Goal: Task Accomplishment & Management: Manage account settings

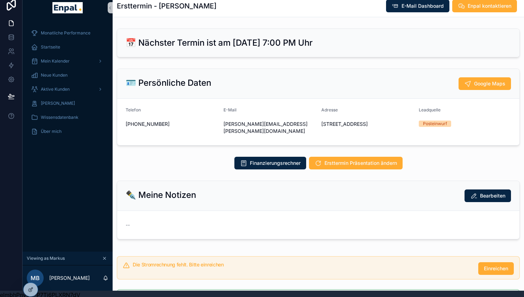
scroll to position [713, 0]
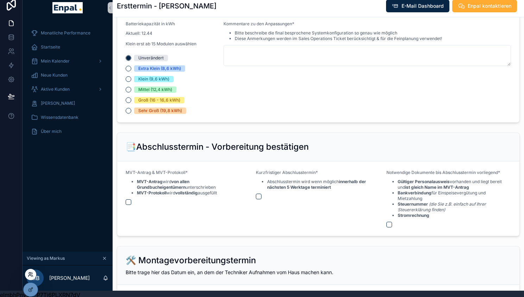
click at [30, 276] on icon at bounding box center [31, 275] width 6 height 6
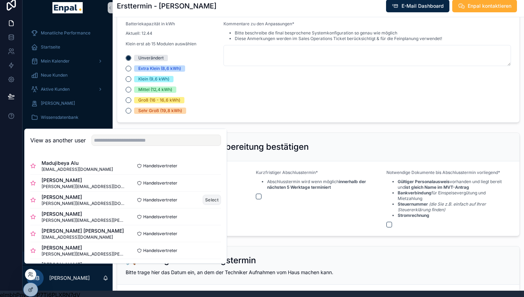
click at [204, 205] on button "Select" at bounding box center [212, 200] width 18 height 10
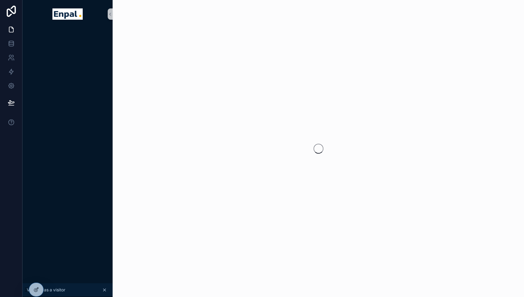
scroll to position [6, 0]
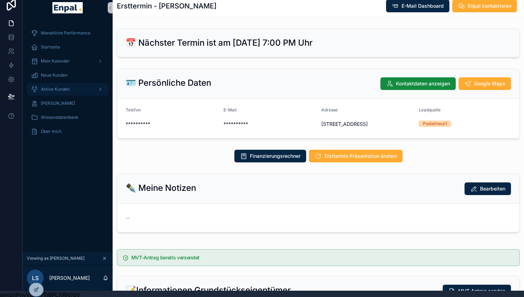
click at [58, 88] on span "Aktive Kunden" at bounding box center [55, 90] width 29 height 6
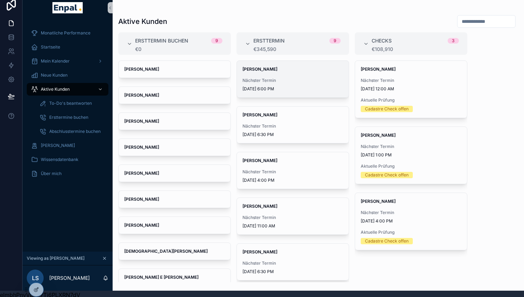
click at [289, 69] on span "Birgit Bohlander" at bounding box center [292, 69] width 101 height 6
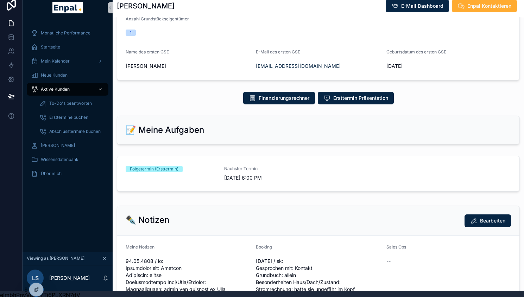
scroll to position [290, 0]
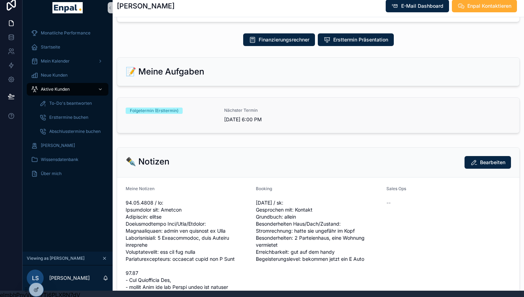
click at [214, 119] on div "Folgetermin (Ersttermin)" at bounding box center [171, 115] width 90 height 15
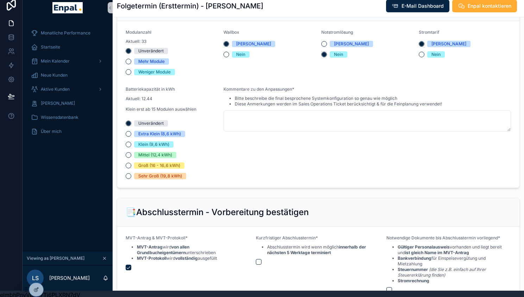
scroll to position [1293, 0]
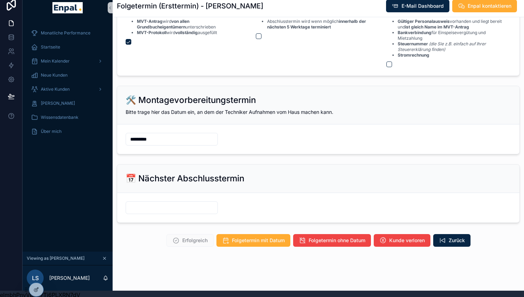
click at [155, 213] on input "scrollable content" at bounding box center [171, 208] width 91 height 10
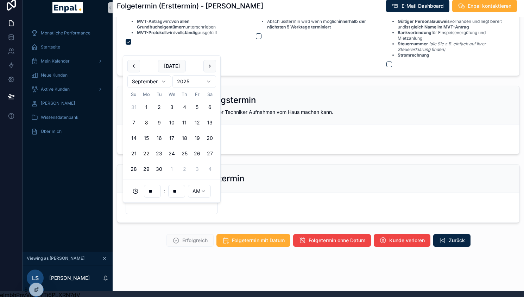
click at [146, 153] on button "22" at bounding box center [146, 153] width 13 height 13
click at [153, 191] on input "**" at bounding box center [152, 191] width 16 height 10
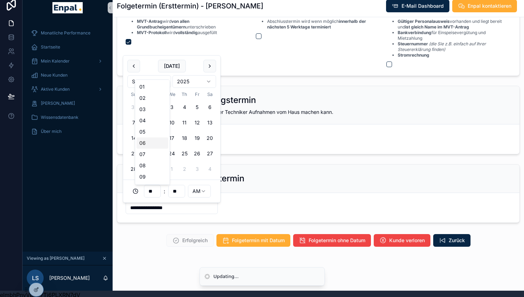
click at [150, 144] on div "06" at bounding box center [152, 142] width 32 height 11
type input "**********"
type input "**"
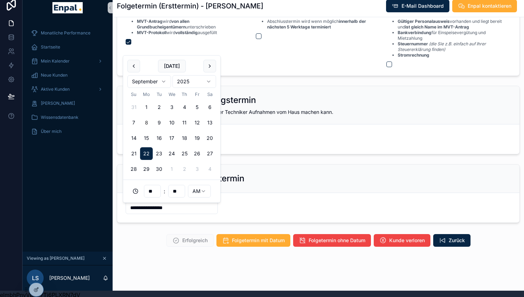
click at [200, 192] on html "**********" at bounding box center [262, 147] width 524 height 306
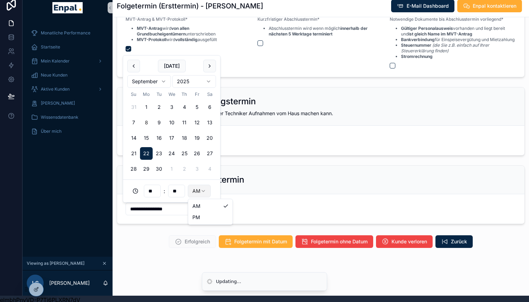
type input "**********"
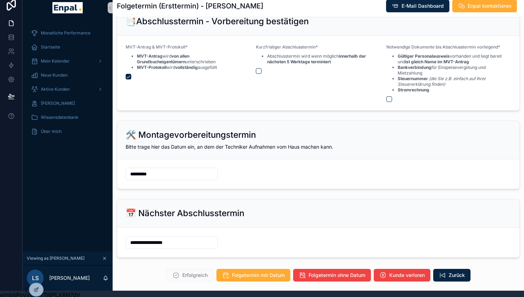
scroll to position [1237, 0]
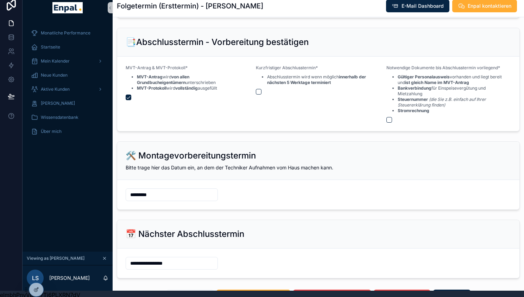
click at [258, 97] on div "Kurzfristiger Abschlusstermin* Abschlusstermin wird wenn möglich innerhalb der …" at bounding box center [318, 94] width 124 height 58
click at [258, 91] on button "scrollable content" at bounding box center [259, 92] width 6 height 6
click at [389, 122] on button "scrollable content" at bounding box center [389, 120] width 6 height 6
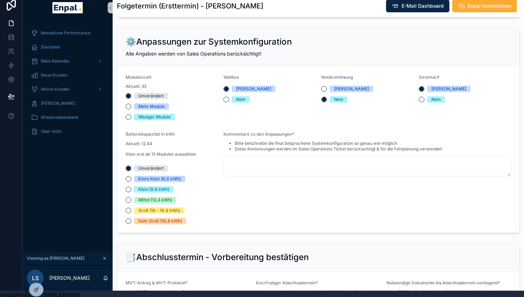
scroll to position [1021, 0]
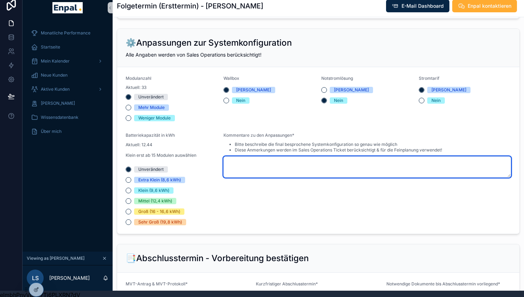
click at [250, 163] on textarea "scrollable content" at bounding box center [366, 166] width 287 height 21
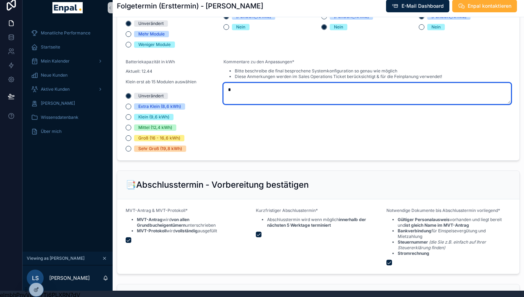
scroll to position [1293, 0]
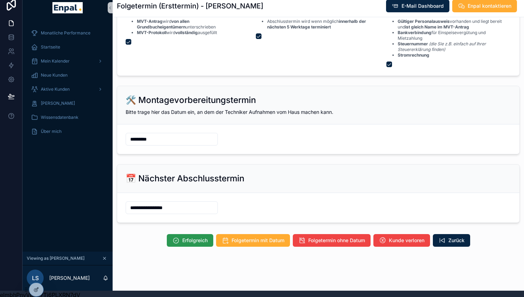
type textarea "*"
click at [189, 243] on span "Erfolgreich" at bounding box center [194, 240] width 25 height 7
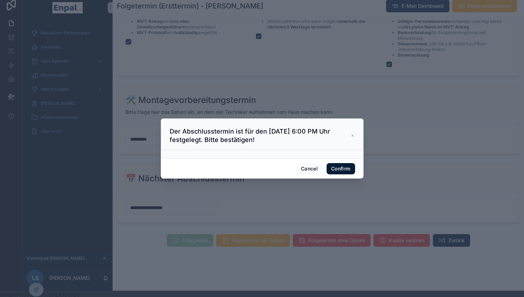
click at [339, 171] on button "Confirm" at bounding box center [340, 168] width 28 height 11
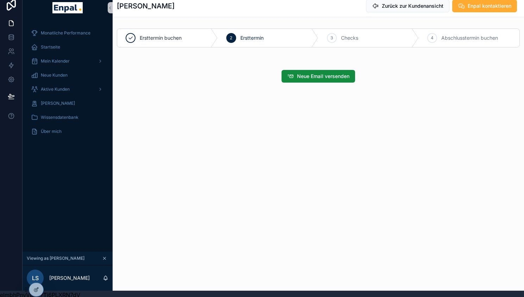
click at [57, 289] on div "LS Luca Stein" at bounding box center [68, 277] width 90 height 25
click at [51, 290] on icon at bounding box center [51, 290] width 3 height 1
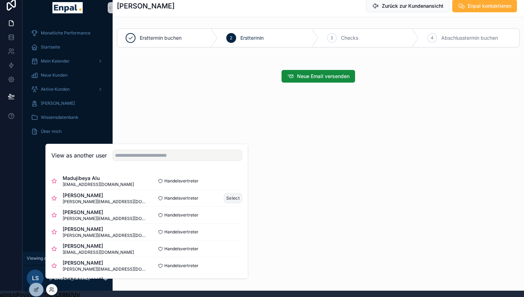
click at [227, 202] on button "Select" at bounding box center [233, 198] width 18 height 10
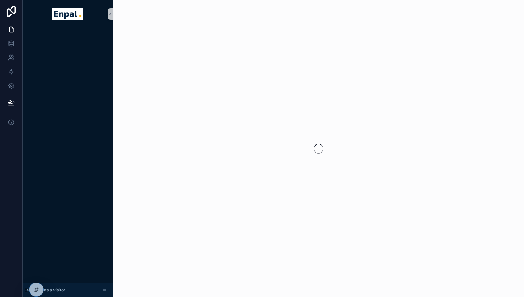
scroll to position [6, 0]
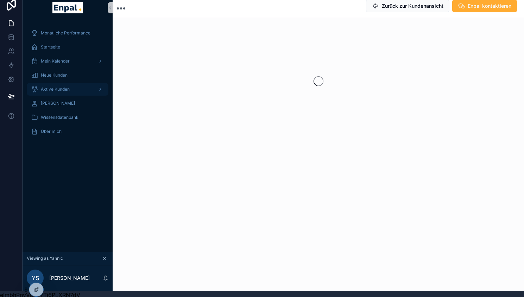
click at [54, 89] on span "Aktive Kunden" at bounding box center [55, 90] width 29 height 6
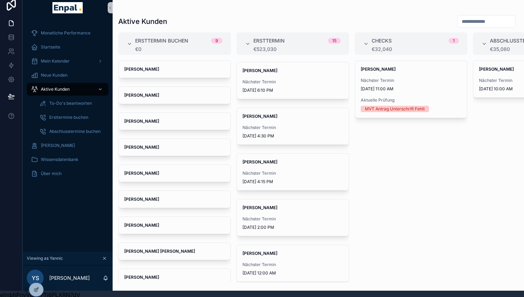
scroll to position [461, 0]
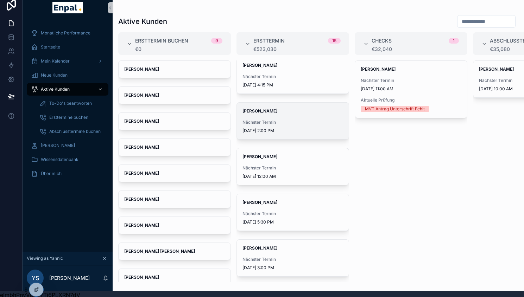
click at [306, 112] on span "[PERSON_NAME]" at bounding box center [292, 111] width 101 height 6
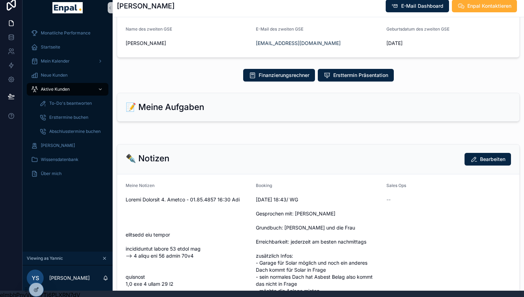
click at [188, 108] on h2 "📝 Meine Aufgaben" at bounding box center [165, 107] width 78 height 11
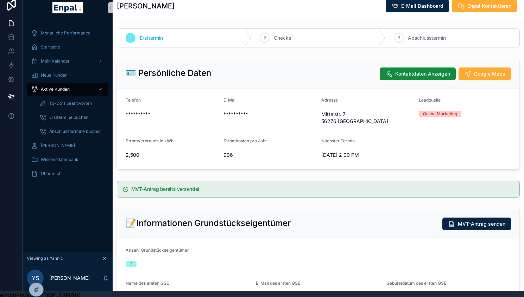
click at [284, 39] on span "Checks" at bounding box center [282, 37] width 17 height 7
click at [411, 31] on div "3 Abschlusstermin" at bounding box center [452, 38] width 134 height 18
click at [412, 36] on span "Abschlusstermin" at bounding box center [427, 37] width 38 height 7
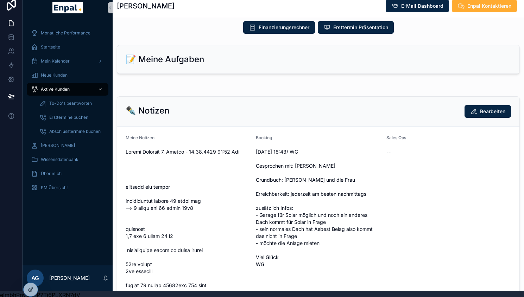
scroll to position [343, 0]
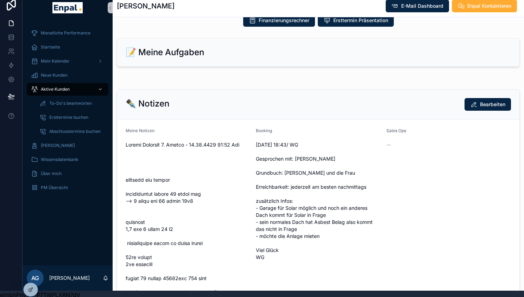
click at [162, 47] on h2 "📝 Meine Aufgaben" at bounding box center [165, 52] width 78 height 11
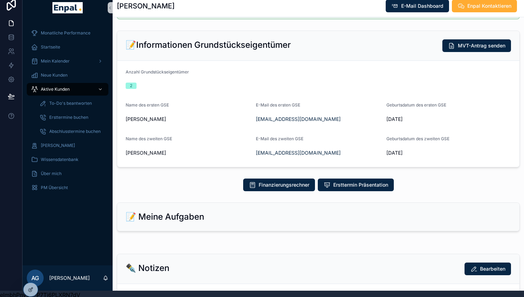
scroll to position [177, 0]
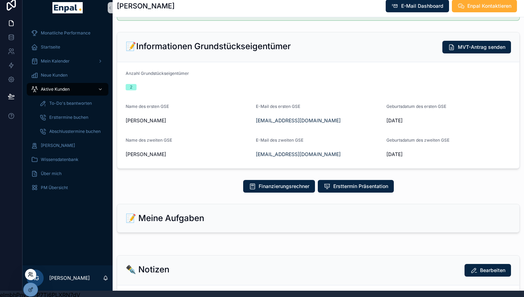
click at [31, 276] on icon at bounding box center [31, 275] width 6 height 6
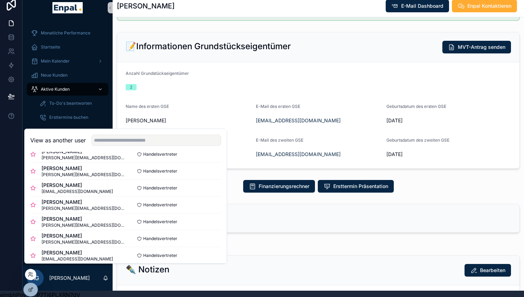
scroll to position [59, 0]
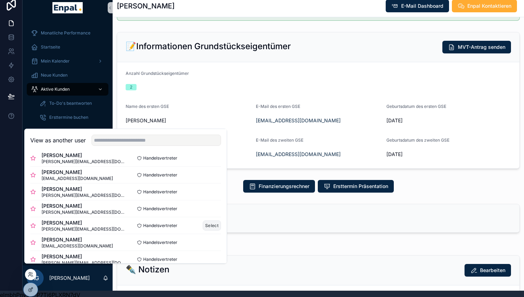
click at [209, 231] on button "Select" at bounding box center [212, 225] width 18 height 10
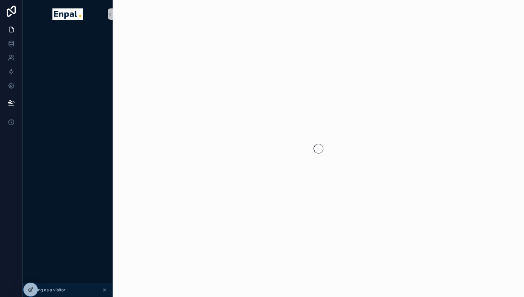
scroll to position [6, 0]
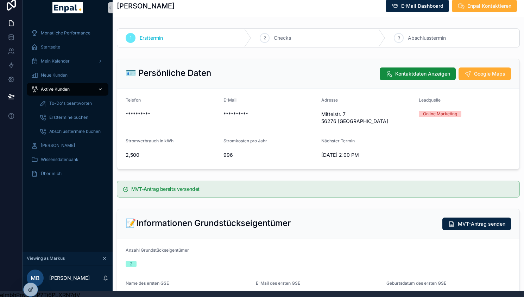
click at [77, 90] on div "Aktive Kunden" at bounding box center [67, 89] width 73 height 11
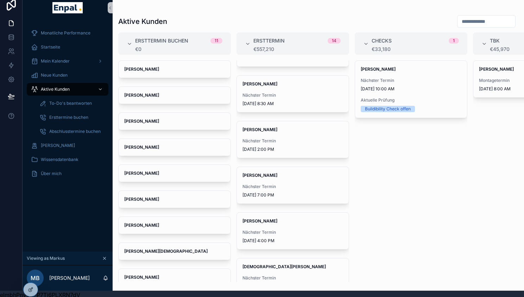
scroll to position [358, 0]
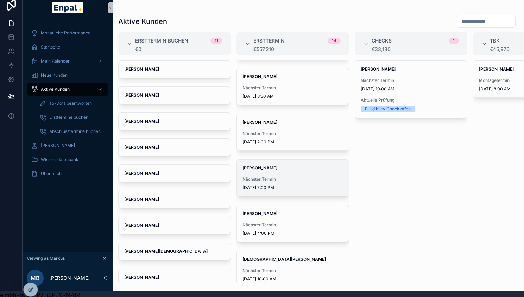
click at [288, 187] on span "[DATE] 7:00 PM" at bounding box center [292, 188] width 101 height 6
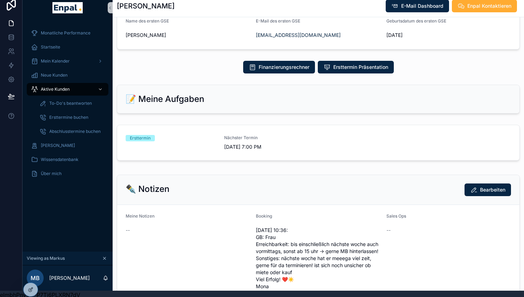
scroll to position [256, 0]
